Goal: Task Accomplishment & Management: Complete application form

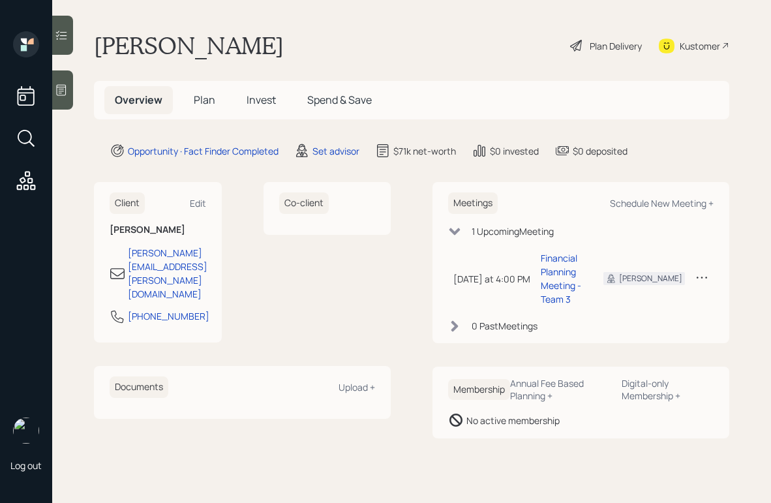
click at [61, 84] on icon at bounding box center [61, 89] width 13 height 13
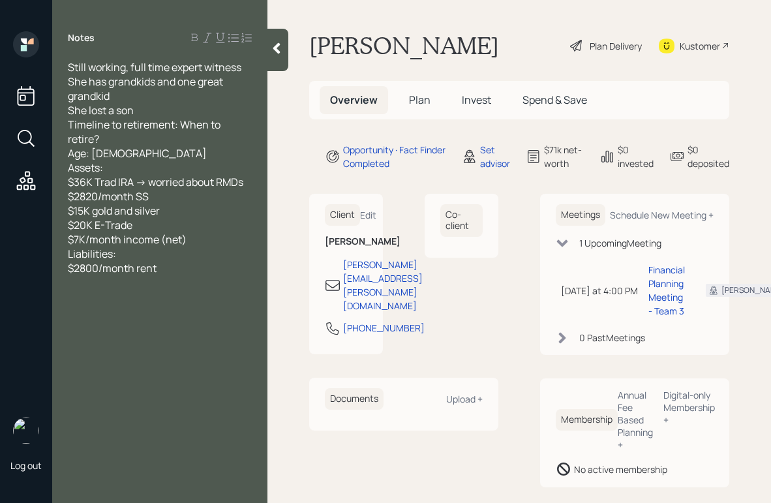
click at [272, 50] on icon at bounding box center [276, 48] width 13 height 13
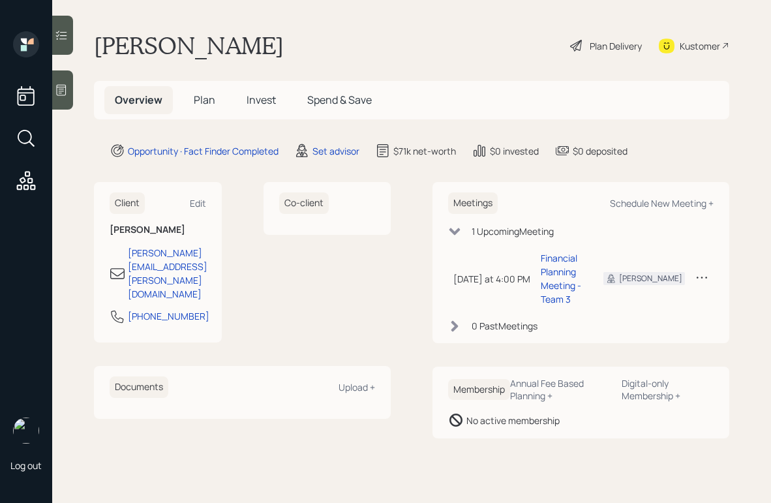
click at [603, 44] on div "Plan Delivery" at bounding box center [616, 46] width 52 height 14
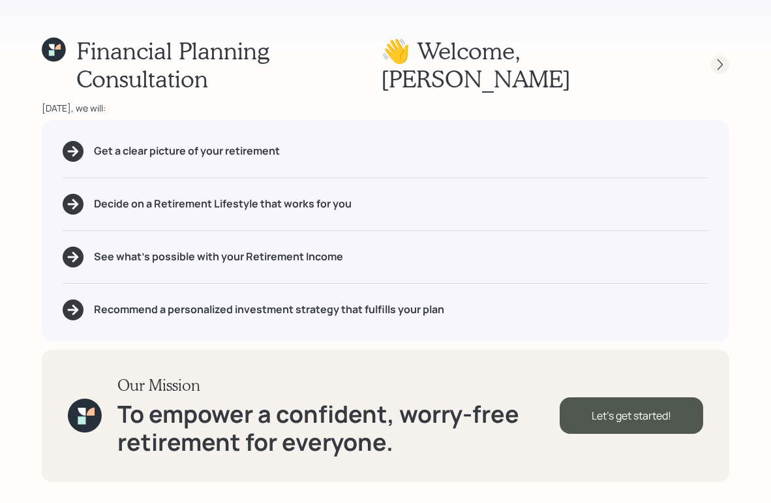
click at [713, 58] on icon at bounding box center [719, 64] width 13 height 13
